Goal: Find contact information: Find contact information

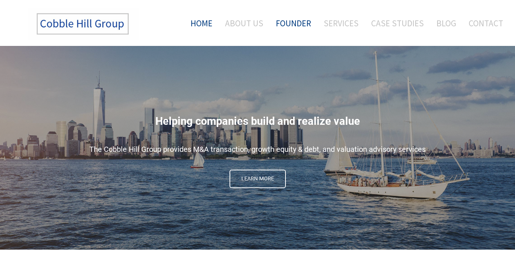
click at [298, 24] on link "Founder" at bounding box center [293, 23] width 46 height 31
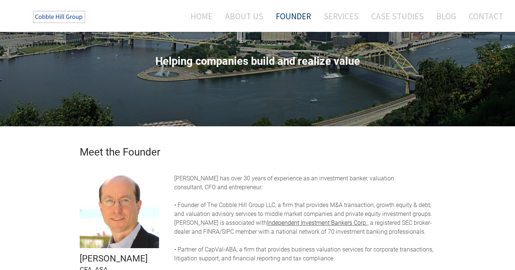
scroll to position [56, 0]
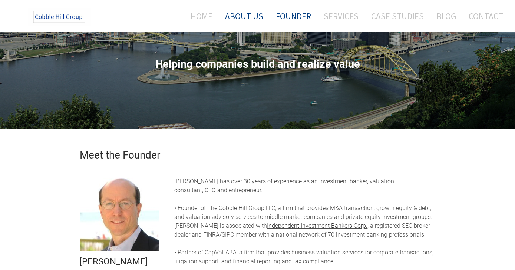
click at [251, 15] on link "About Us" at bounding box center [243, 16] width 49 height 20
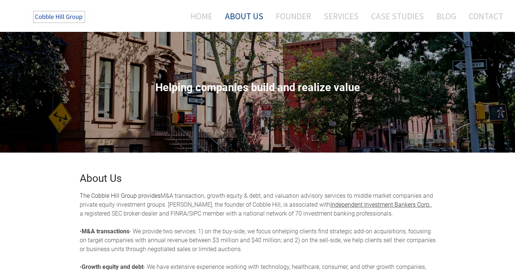
scroll to position [74, 0]
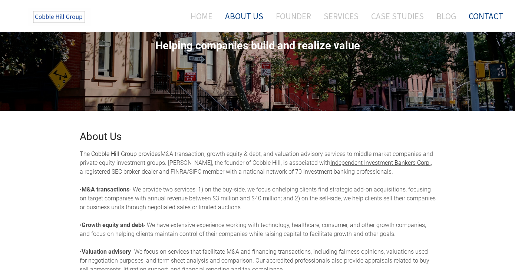
click at [485, 19] on link "Contact" at bounding box center [483, 16] width 40 height 20
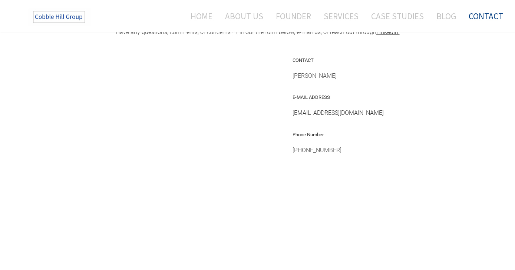
scroll to position [157, 0]
